Goal: Transaction & Acquisition: Purchase product/service

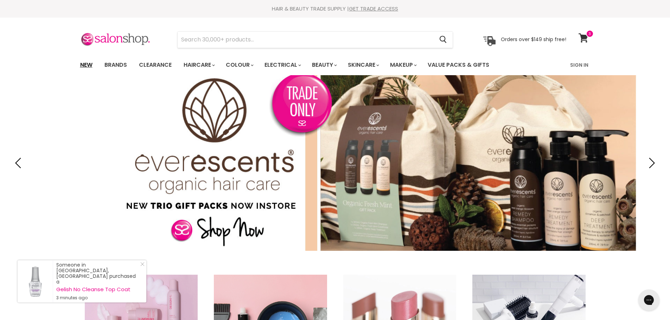
click at [89, 64] on link "New" at bounding box center [86, 65] width 23 height 15
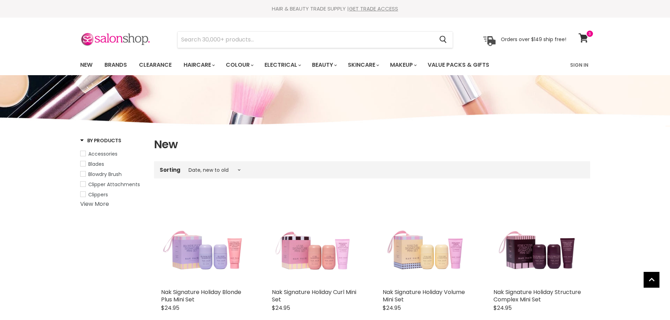
select select "created-descending"
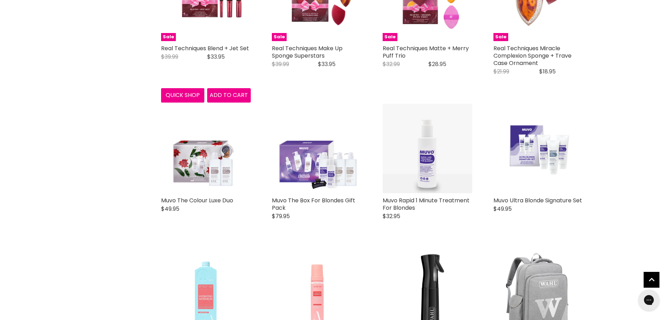
scroll to position [1406, 0]
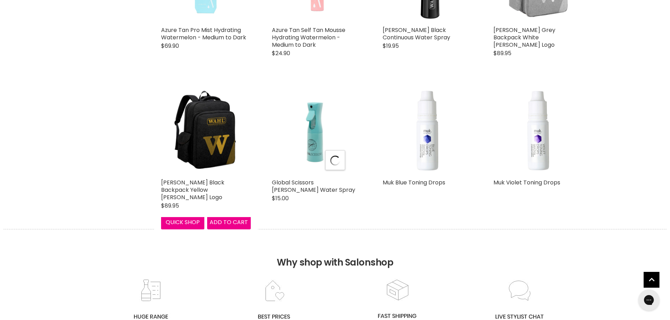
scroll to position [1723, 0]
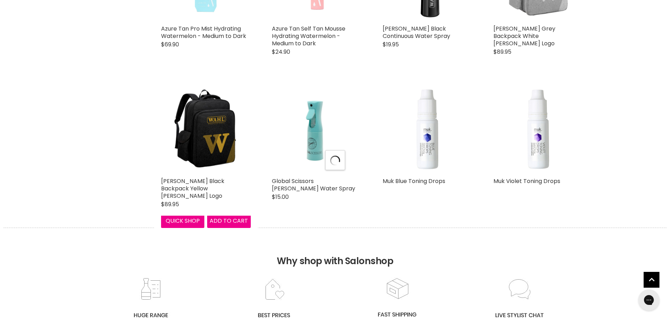
select select "created-descending"
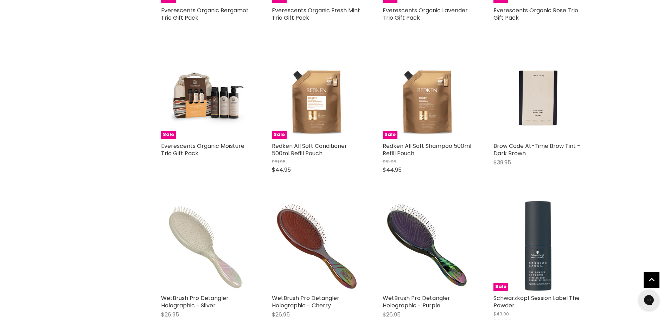
scroll to position [3341, 0]
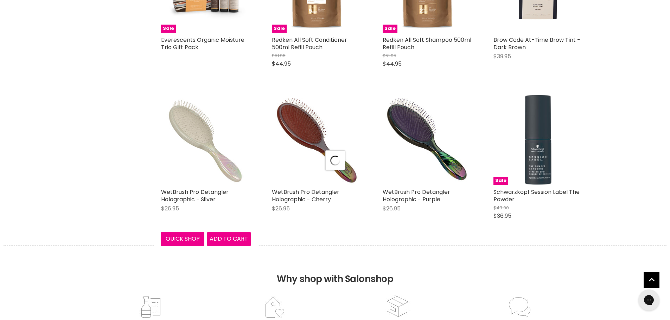
select select "created-descending"
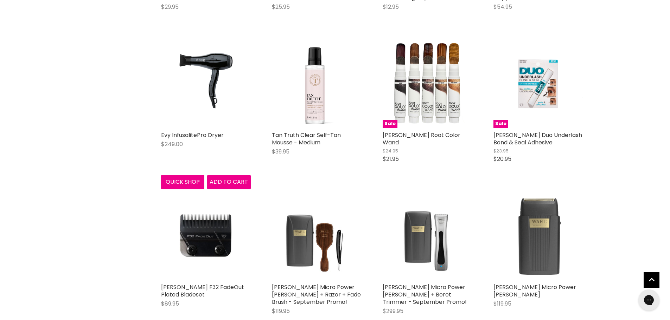
scroll to position [4712, 0]
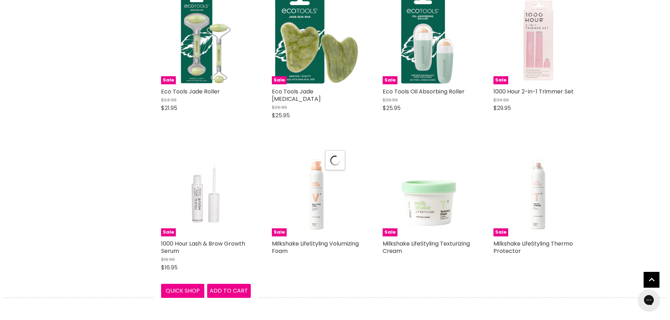
select select "created-descending"
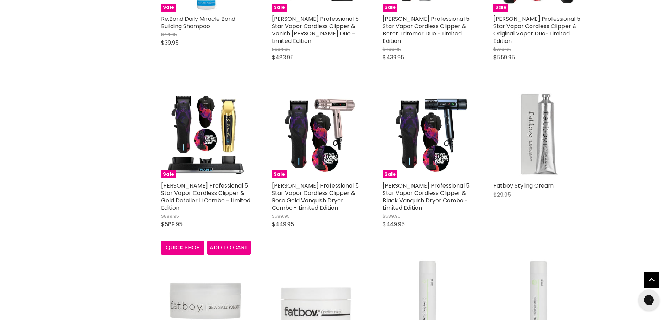
scroll to position [6858, 0]
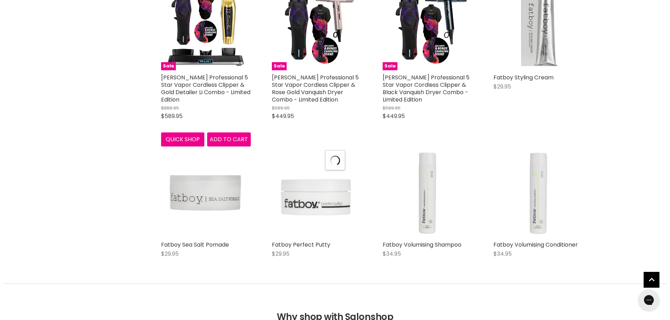
scroll to position [6963, 0]
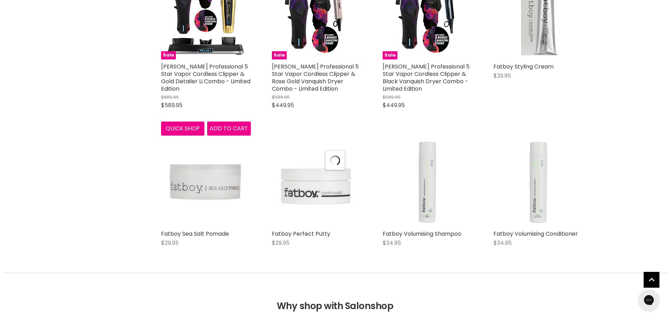
select select "created-descending"
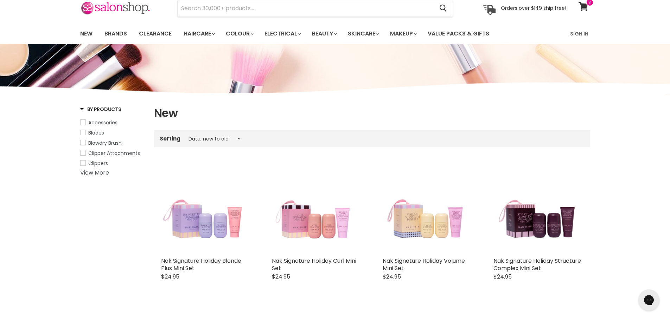
scroll to position [0, 0]
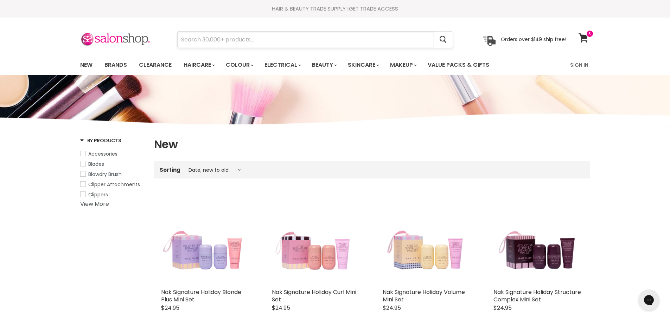
click at [228, 42] on input "Search" at bounding box center [306, 40] width 256 height 16
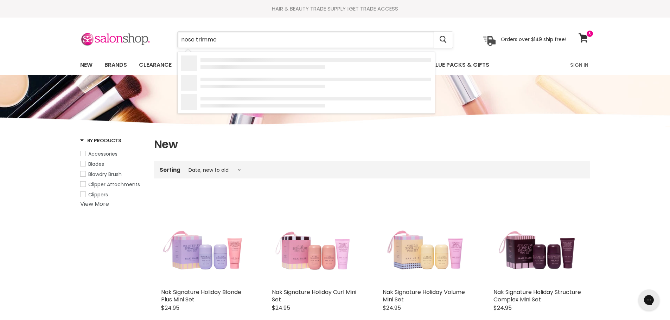
type input "nose trimmer"
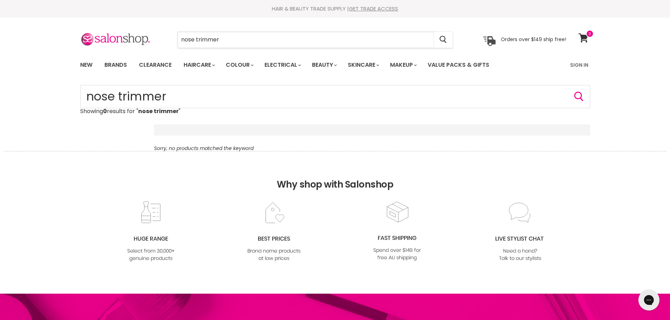
drag, startPoint x: 230, startPoint y: 41, endPoint x: 169, endPoint y: 43, distance: 61.2
click at [169, 43] on div "nose trimmer Cancel" at bounding box center [315, 40] width 312 height 16
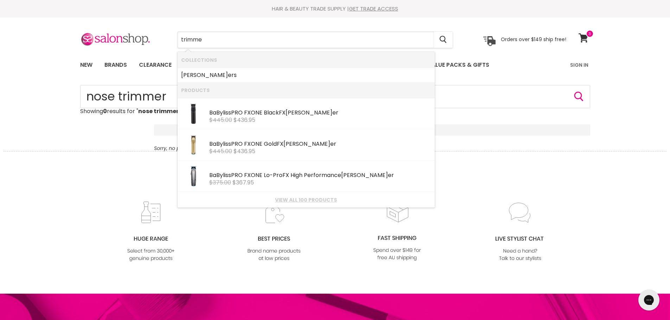
type input "trimmer"
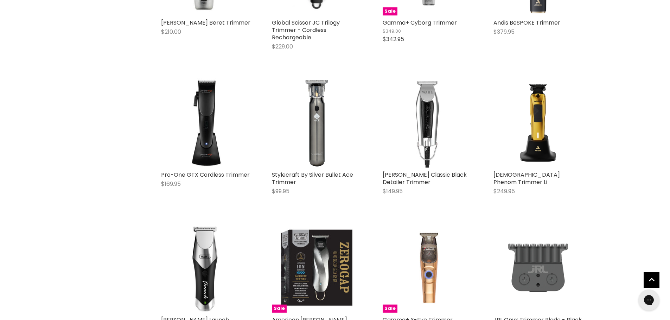
scroll to position [703, 0]
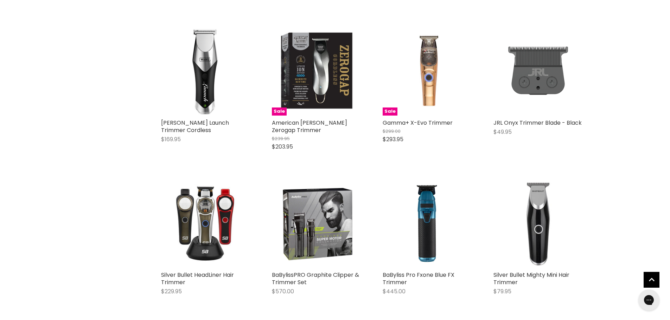
scroll to position [914, 0]
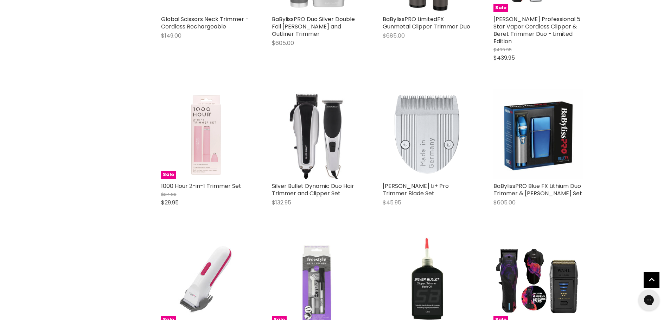
scroll to position [2392, 0]
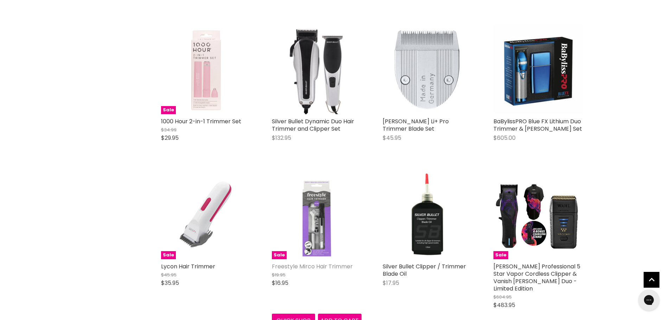
click at [327, 263] on link "Freestyle Mirco Hair Trimmer" at bounding box center [312, 267] width 81 height 8
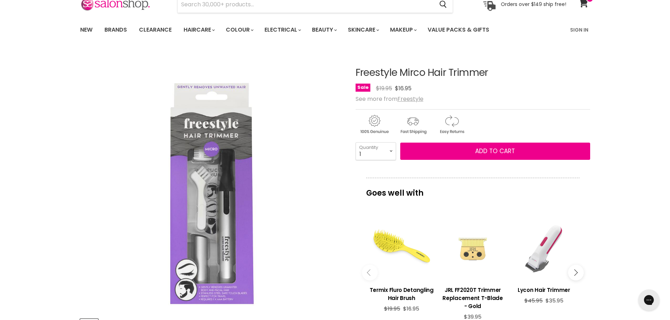
scroll to position [106, 0]
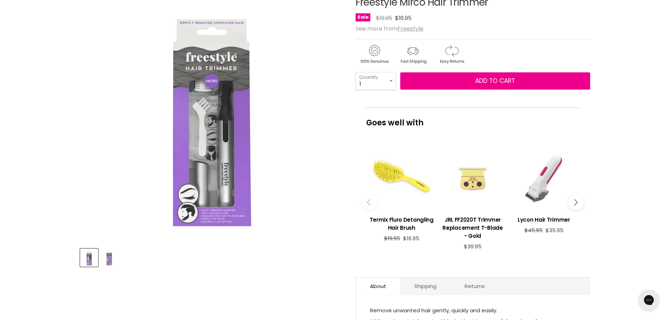
click at [106, 258] on img "Product thumbnails" at bounding box center [109, 258] width 17 height 17
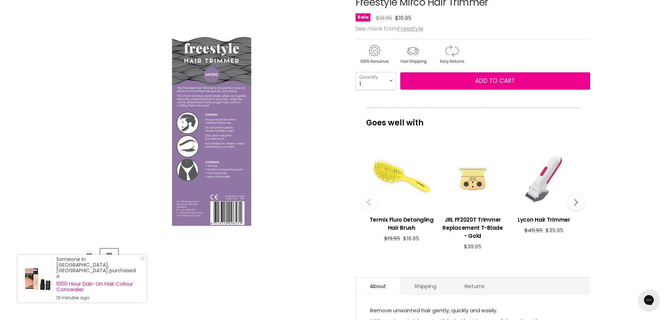
click at [91, 257] on img "Product thumbnails" at bounding box center [89, 258] width 17 height 17
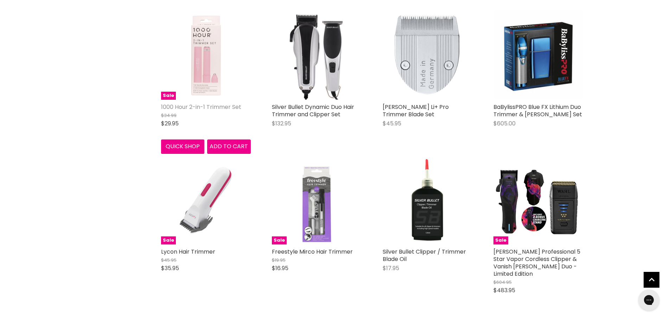
click at [215, 103] on link "1000 Hour 2-in-1 Trimmer Set" at bounding box center [201, 107] width 80 height 8
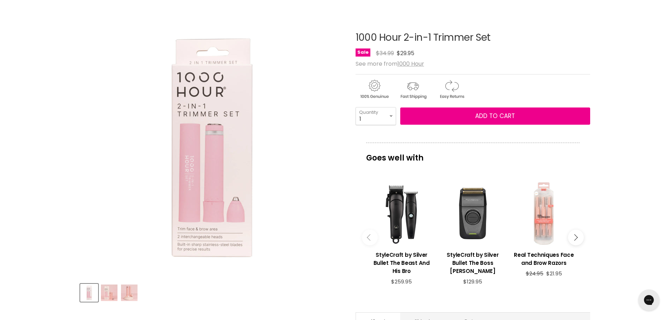
click at [107, 294] on img "Product thumbnails" at bounding box center [109, 293] width 17 height 17
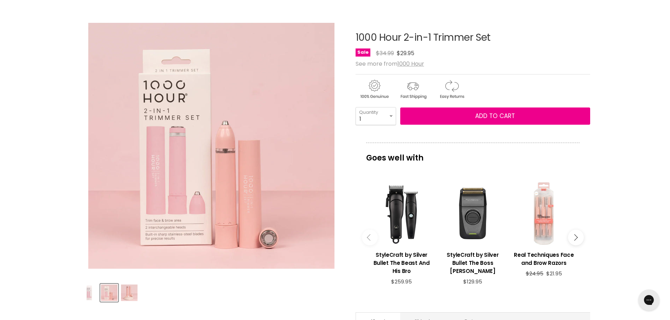
click at [129, 291] on img "Product thumbnails" at bounding box center [129, 293] width 17 height 17
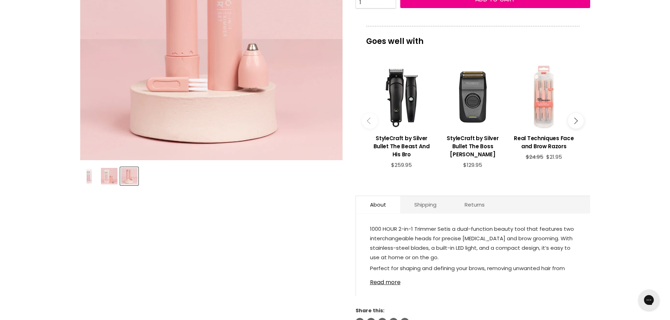
scroll to position [211, 0]
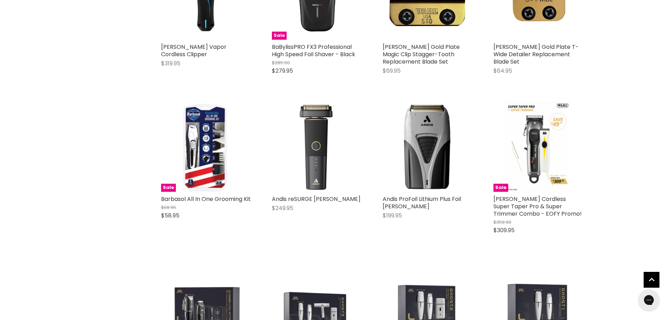
scroll to position [1455, 0]
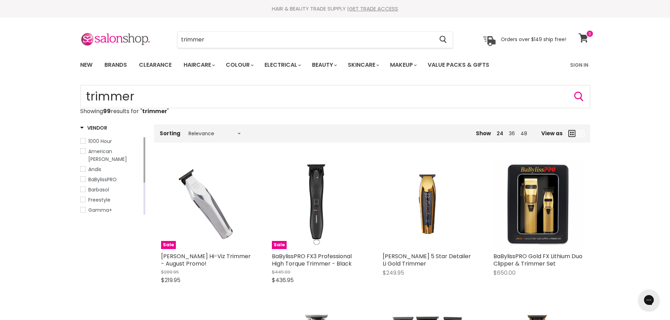
click at [587, 39] on icon at bounding box center [584, 37] width 10 height 9
